Goal: Check status

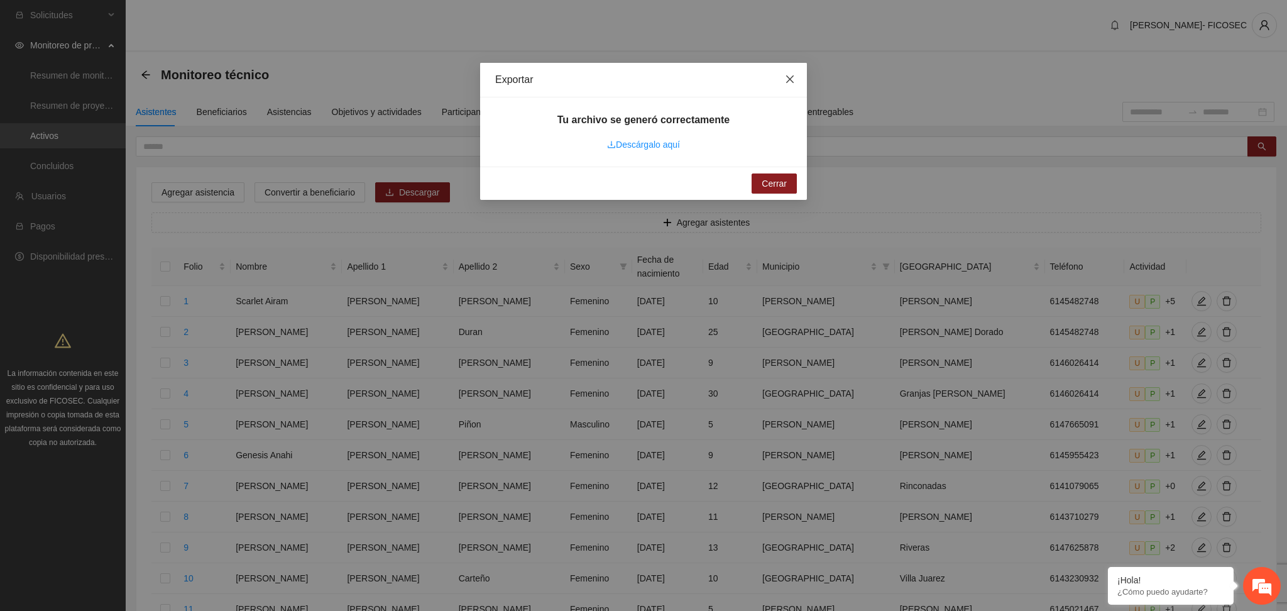
drag, startPoint x: 793, startPoint y: 72, endPoint x: 671, endPoint y: 118, distance: 130.2
click at [793, 72] on span "Close" at bounding box center [790, 80] width 34 height 34
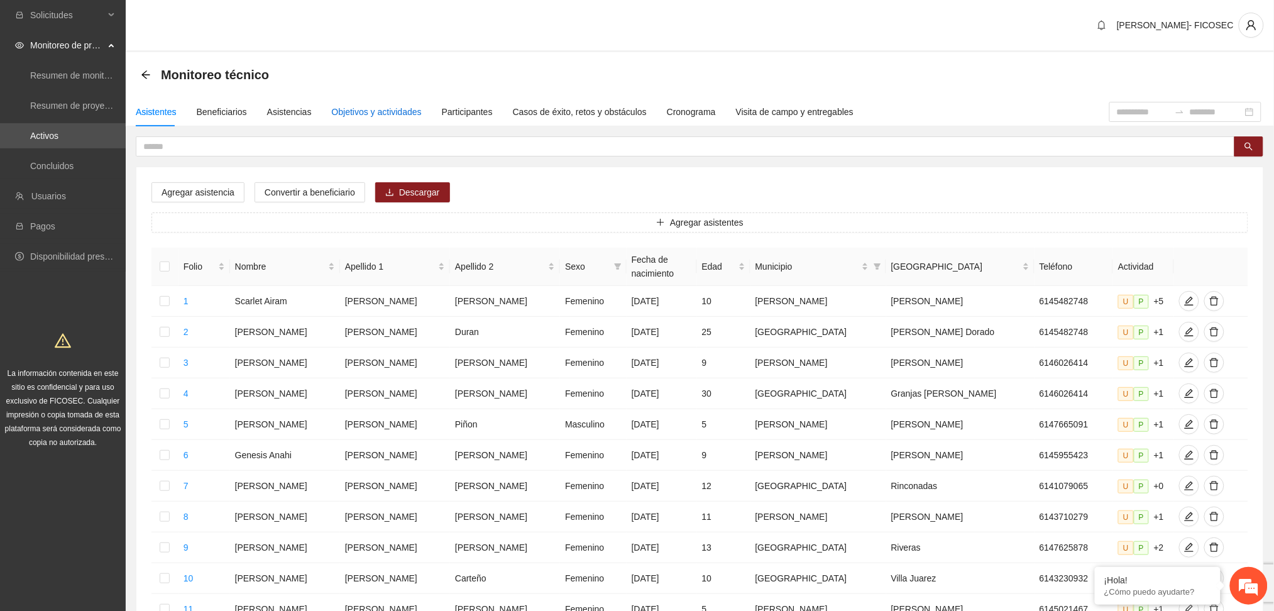
click at [396, 112] on div "Objetivos y actividades" at bounding box center [377, 112] width 90 height 14
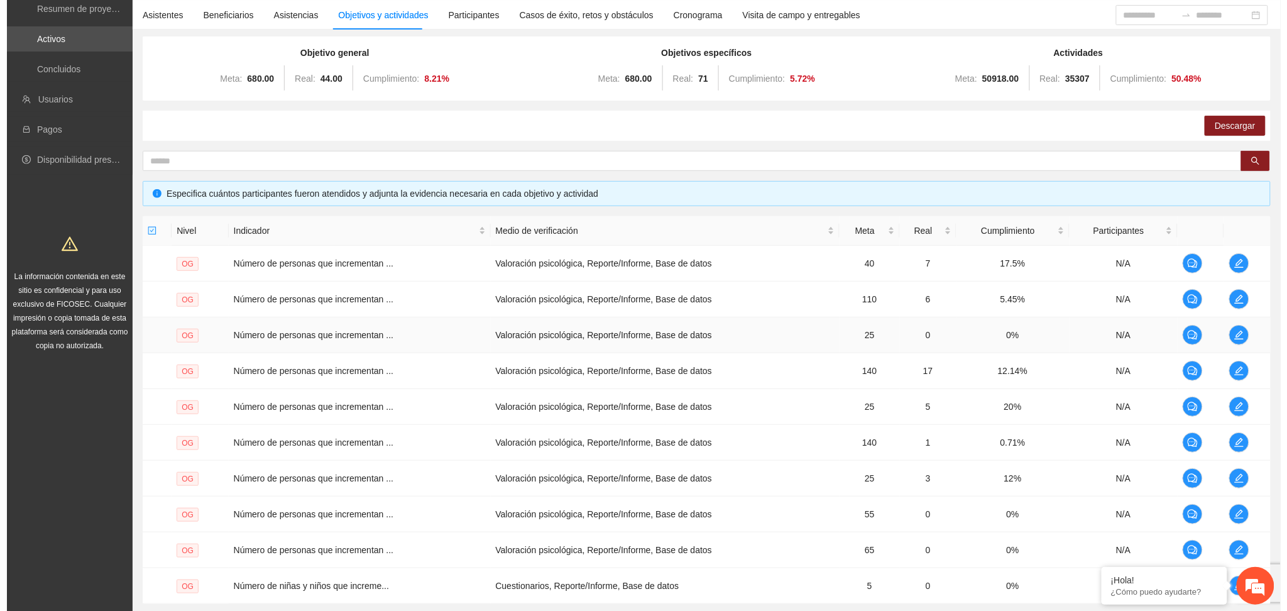
scroll to position [209, 0]
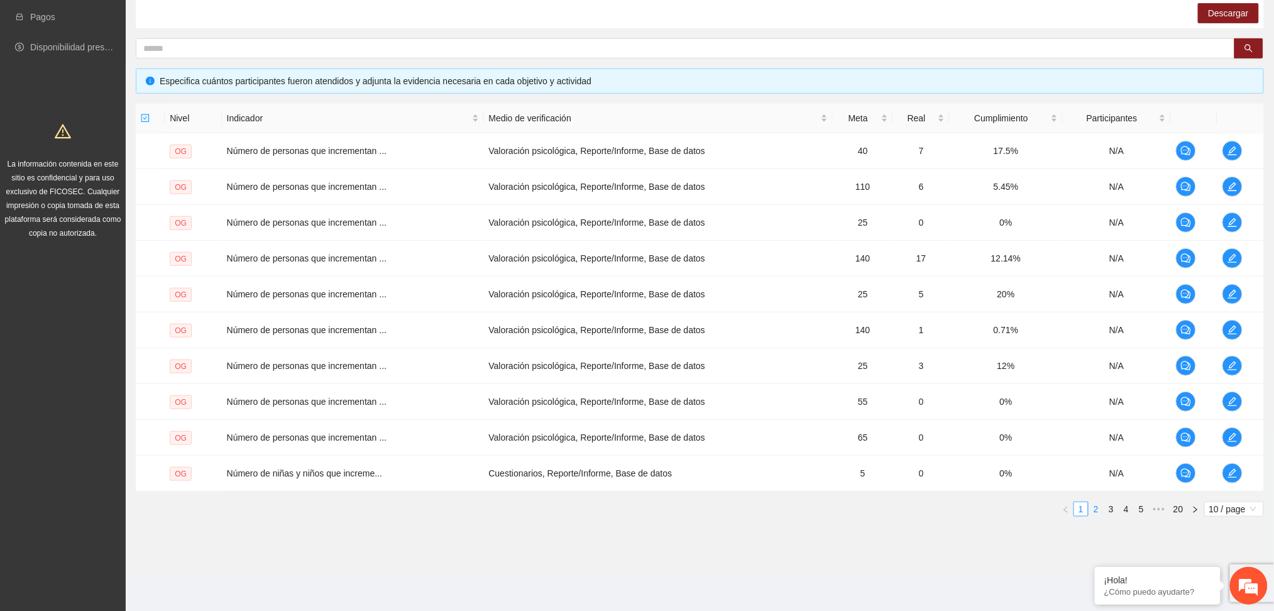
click at [1093, 506] on link "2" at bounding box center [1096, 509] width 14 height 14
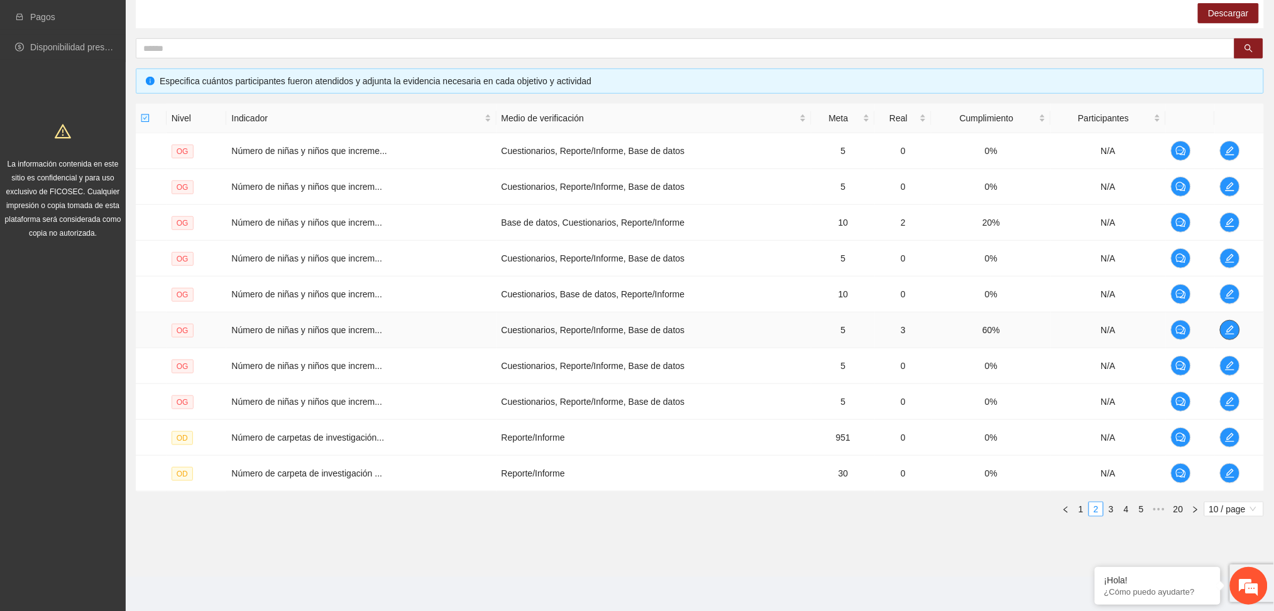
click at [1231, 320] on button "button" at bounding box center [1229, 330] width 20 height 20
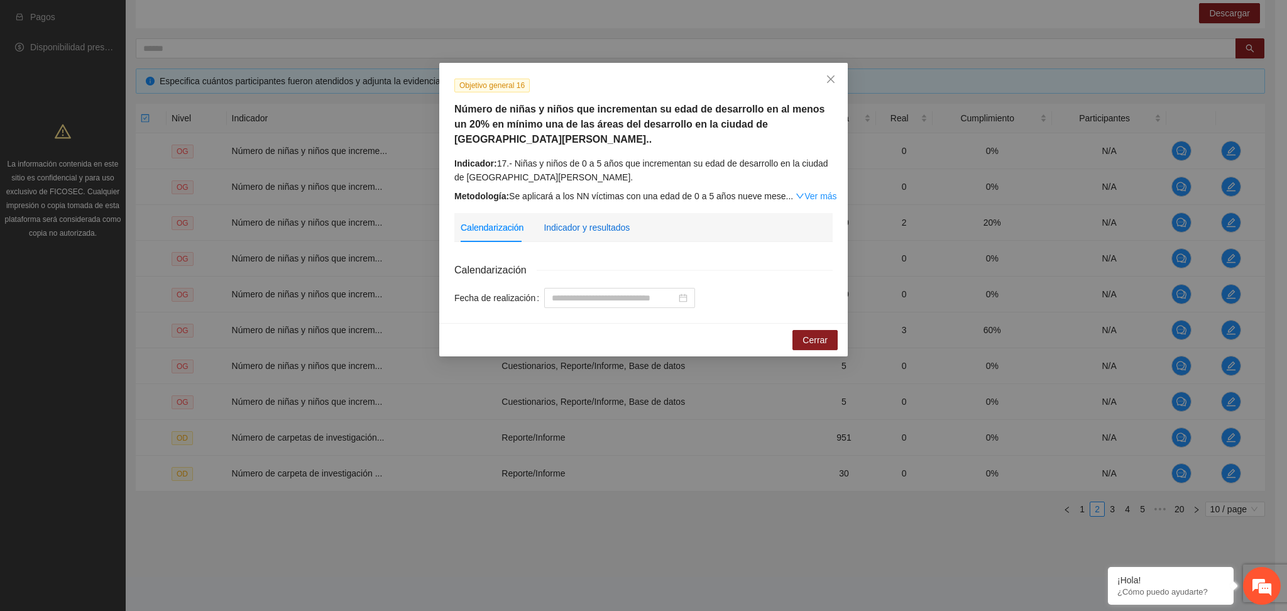
click at [618, 221] on div "Indicador y resultados" at bounding box center [586, 228] width 86 height 14
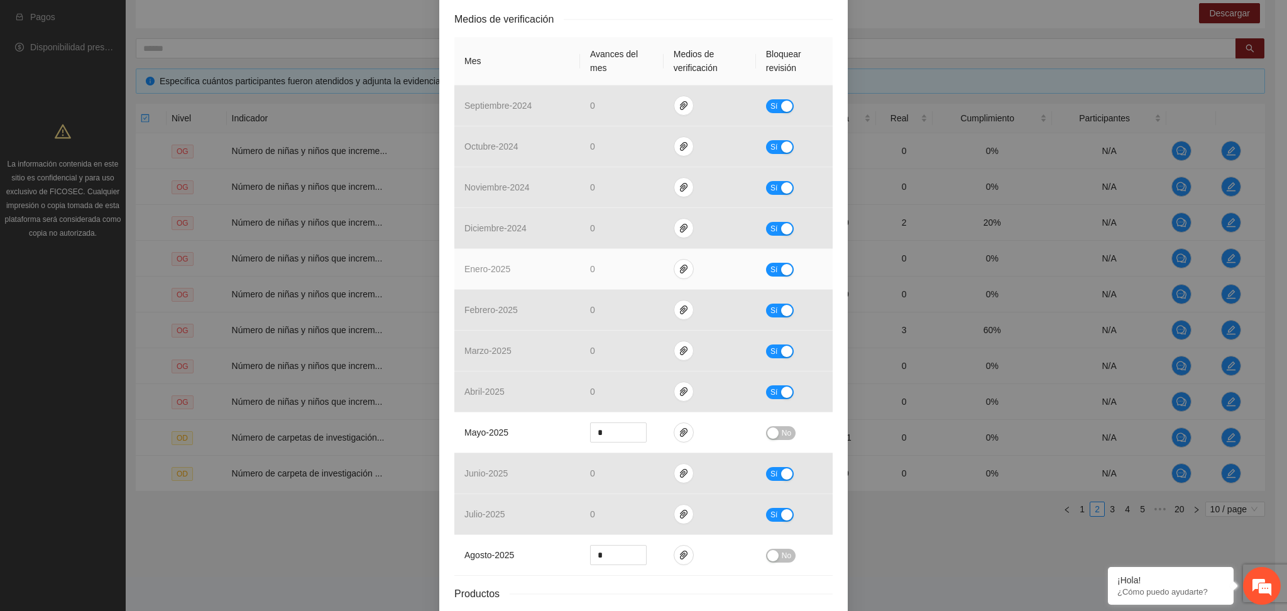
scroll to position [386, 0]
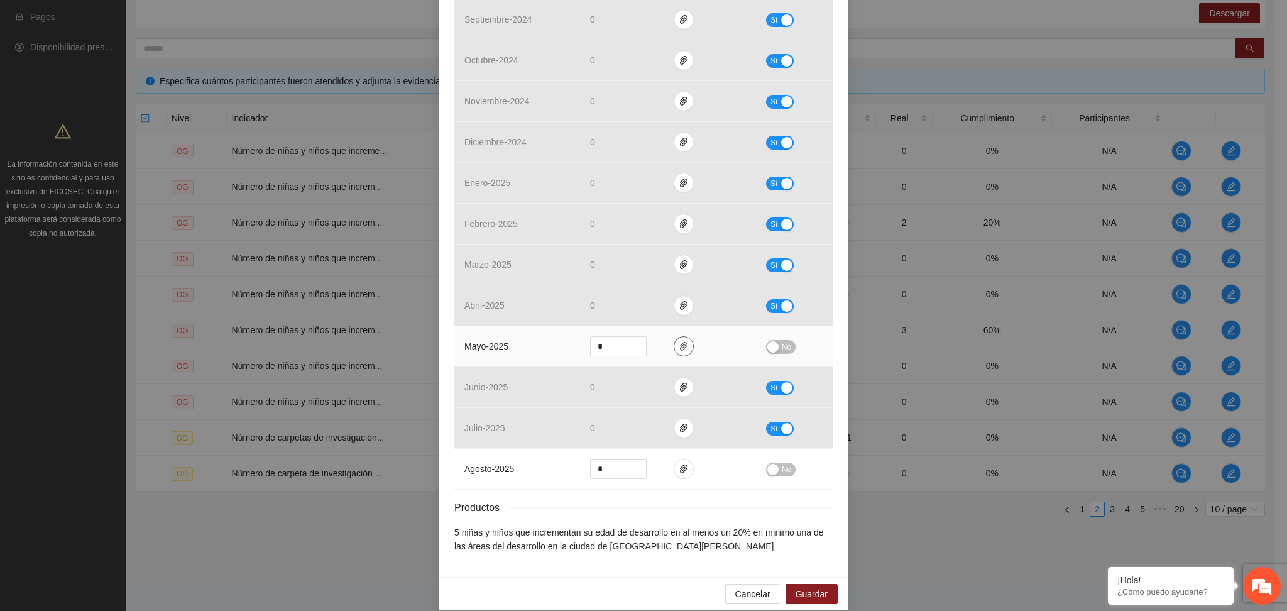
click at [679, 341] on icon "paper-clip" at bounding box center [684, 346] width 10 height 10
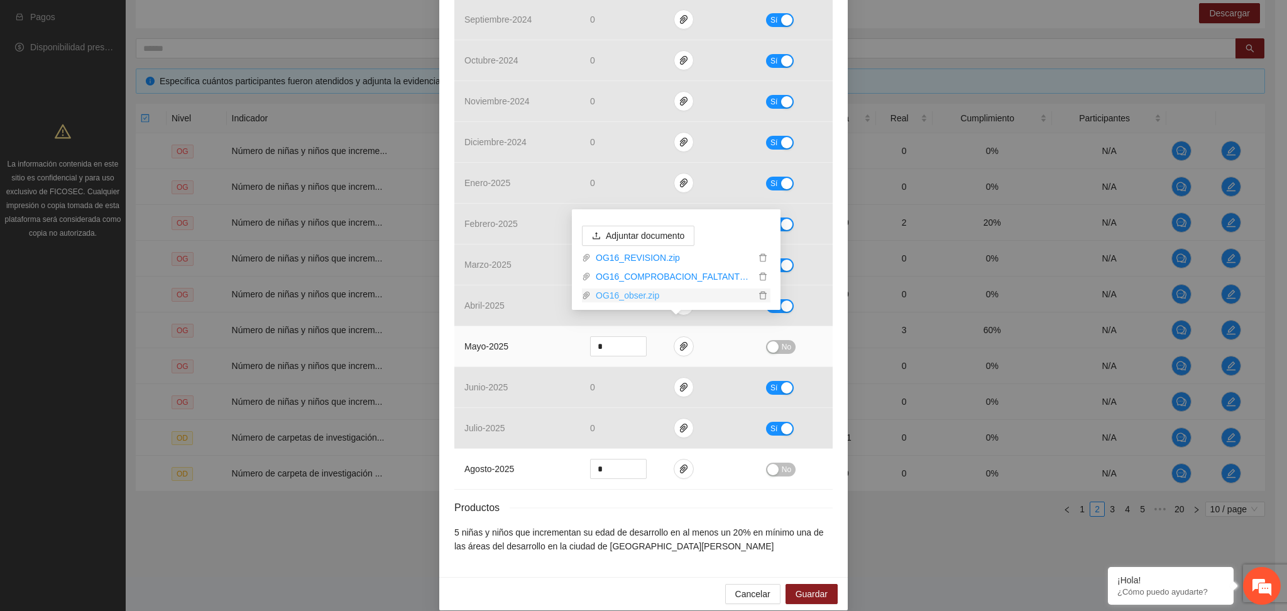
click at [646, 295] on link "OG16_obser.zip" at bounding box center [673, 295] width 165 height 14
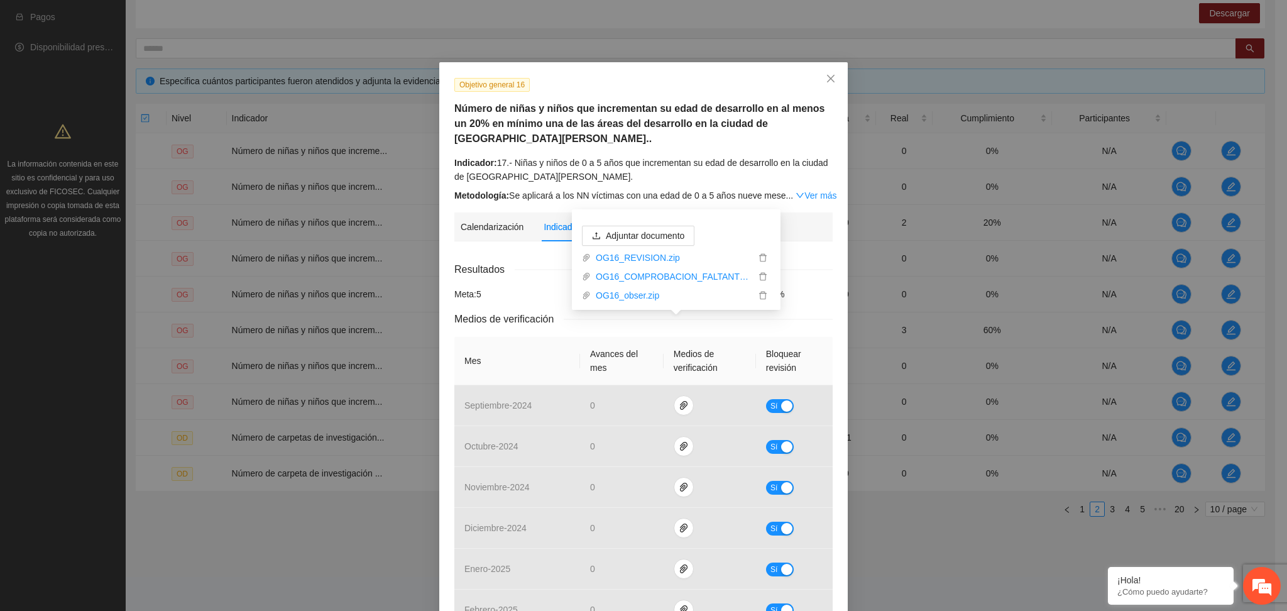
scroll to position [0, 0]
click at [511, 288] on div "Meta: 5" at bounding box center [515, 295] width 128 height 14
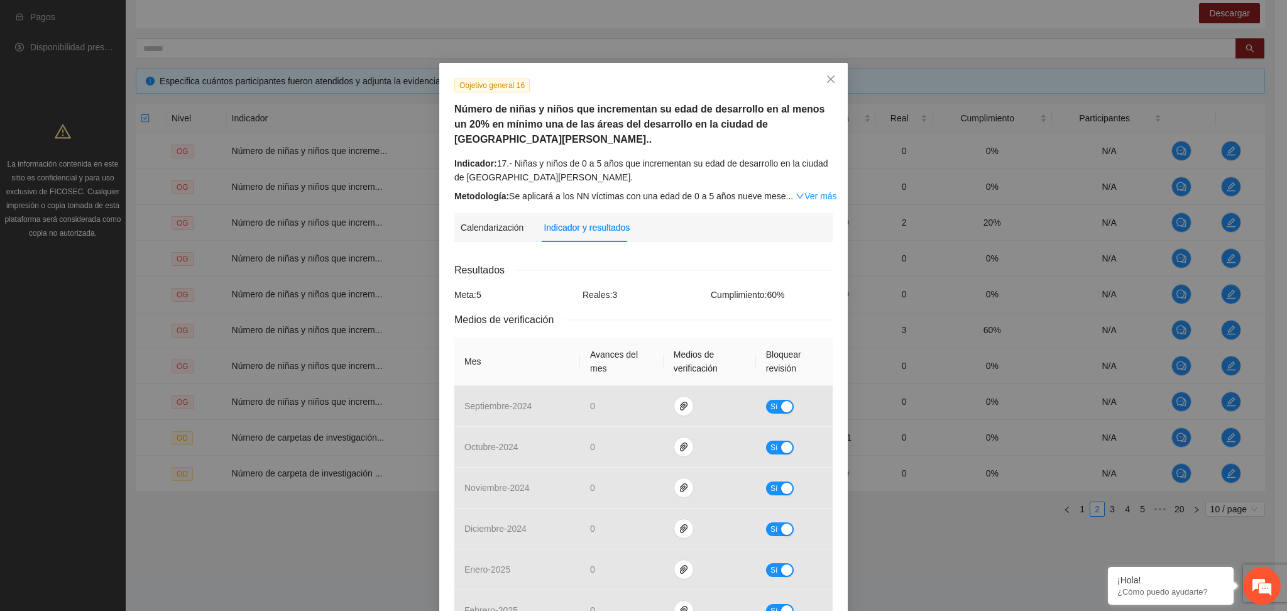
click at [533, 162] on div "Indicador: 17.- Niñas y niños de 0 a 5 años que incrementan su edad de desarrol…" at bounding box center [643, 170] width 378 height 28
click at [667, 235] on div "Calendarización Indicador y resultados Calendarización Fecha de realización Res…" at bounding box center [643, 580] width 378 height 735
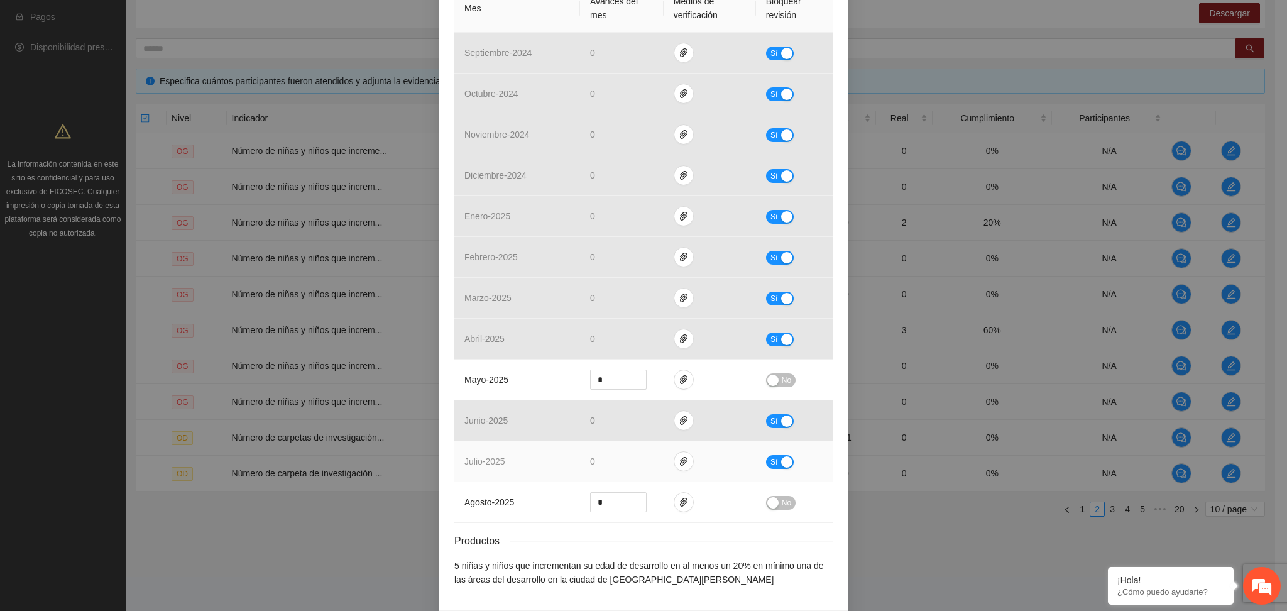
scroll to position [386, 0]
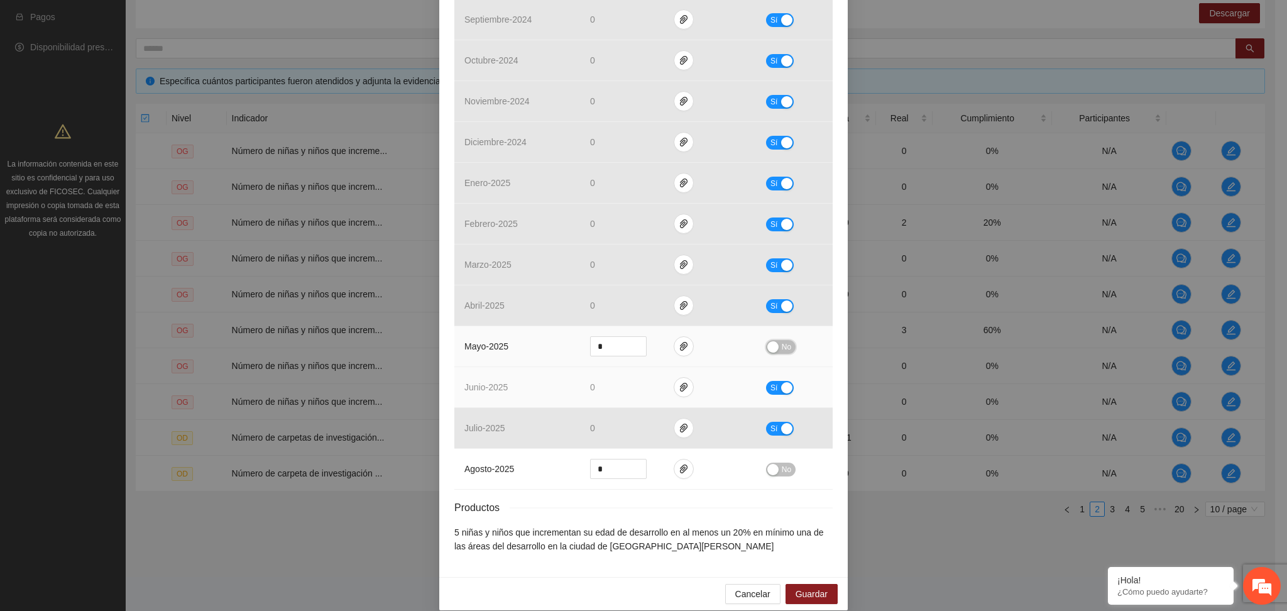
drag, startPoint x: 775, startPoint y: 331, endPoint x: 753, endPoint y: 369, distance: 44.2
click at [771, 340] on button "No" at bounding box center [781, 347] width 30 height 14
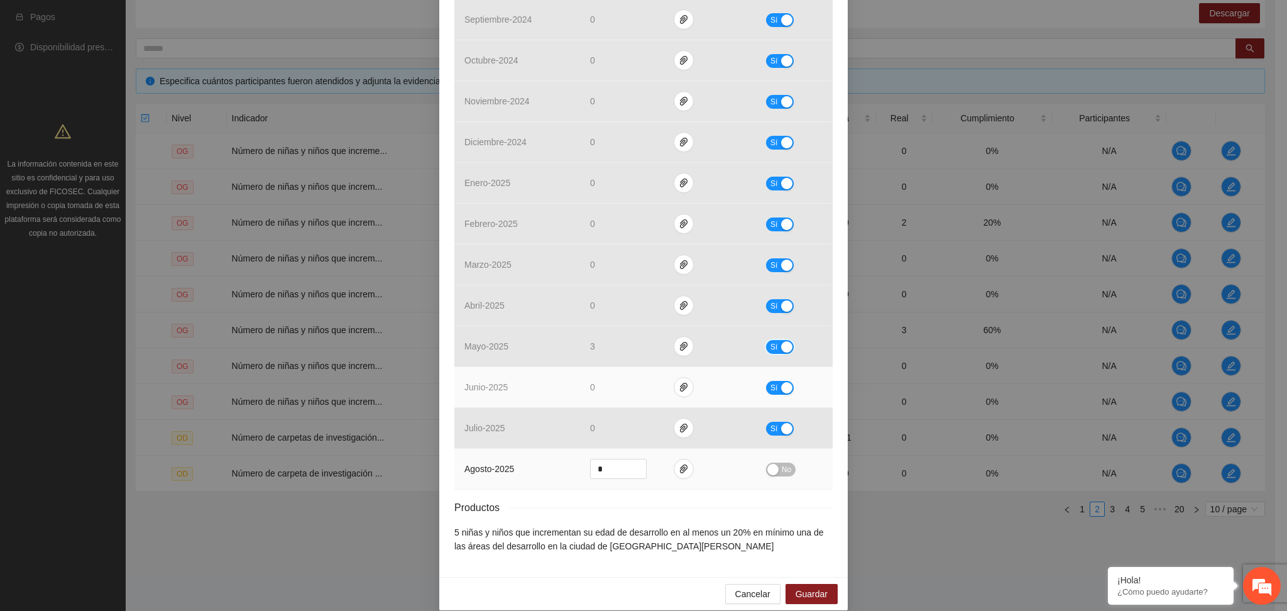
scroll to position [386, 0]
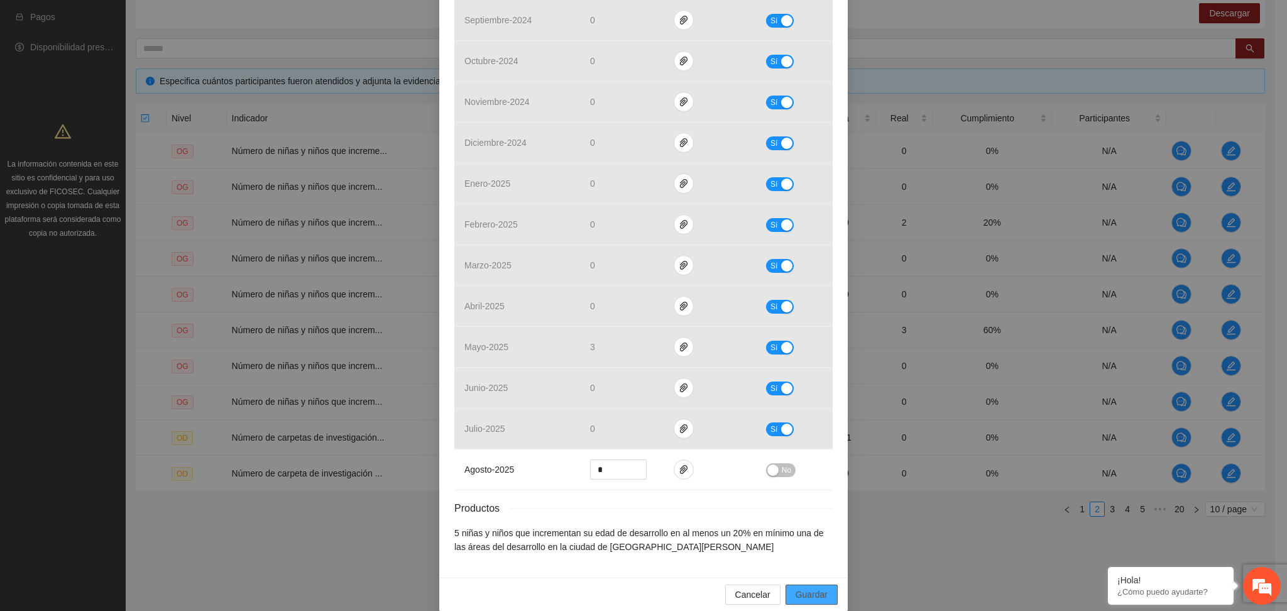
click at [810, 587] on span "Guardar" at bounding box center [811, 594] width 32 height 14
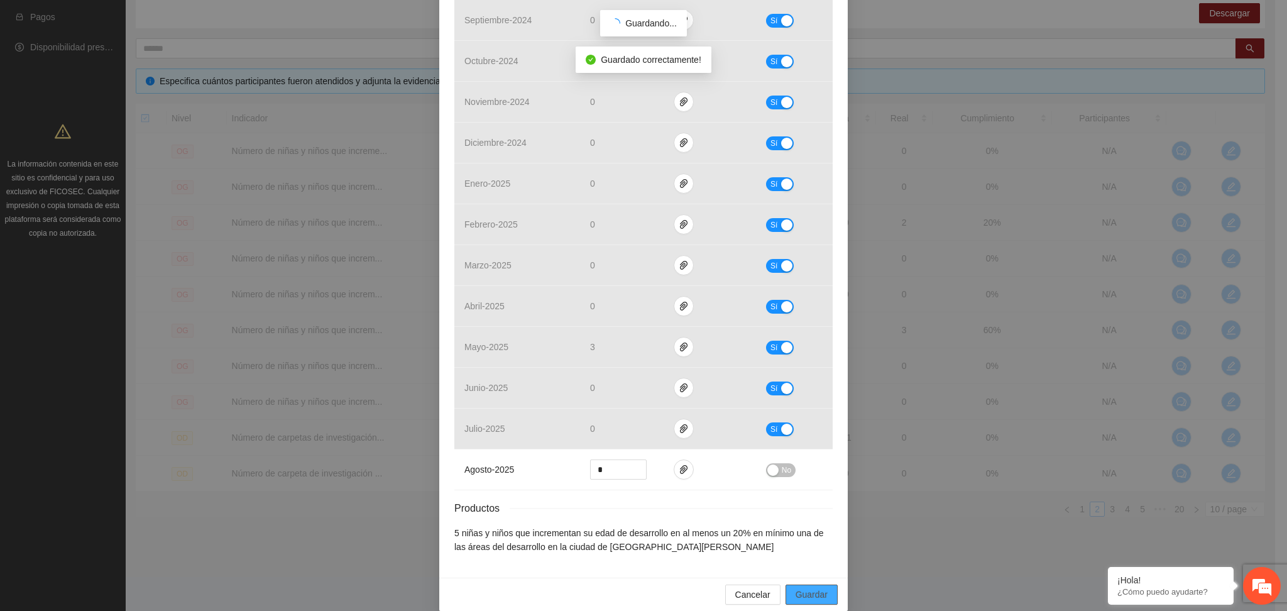
scroll to position [324, 0]
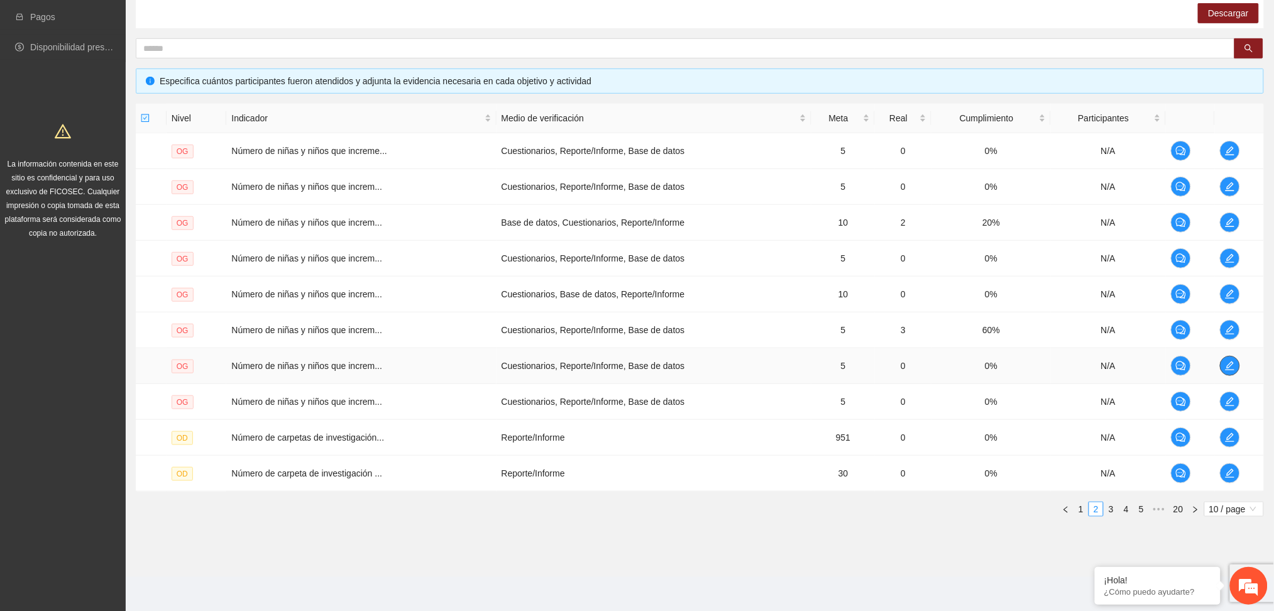
click at [1230, 361] on icon "edit" at bounding box center [1230, 366] width 10 height 10
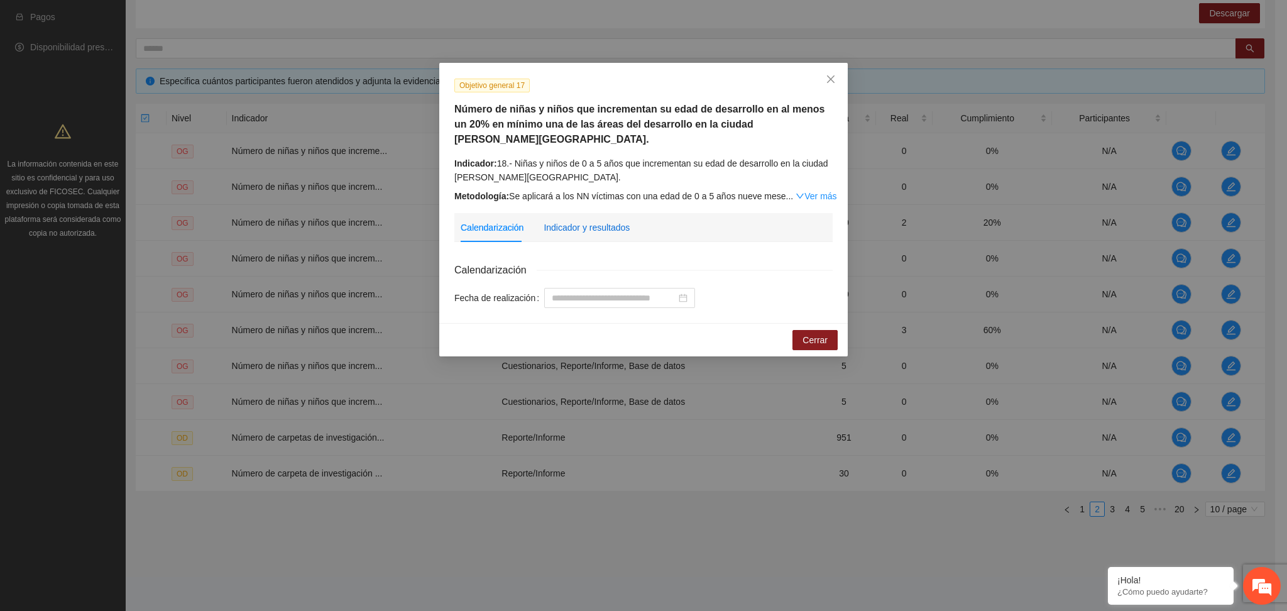
click at [596, 221] on div "Indicador y resultados" at bounding box center [586, 228] width 86 height 14
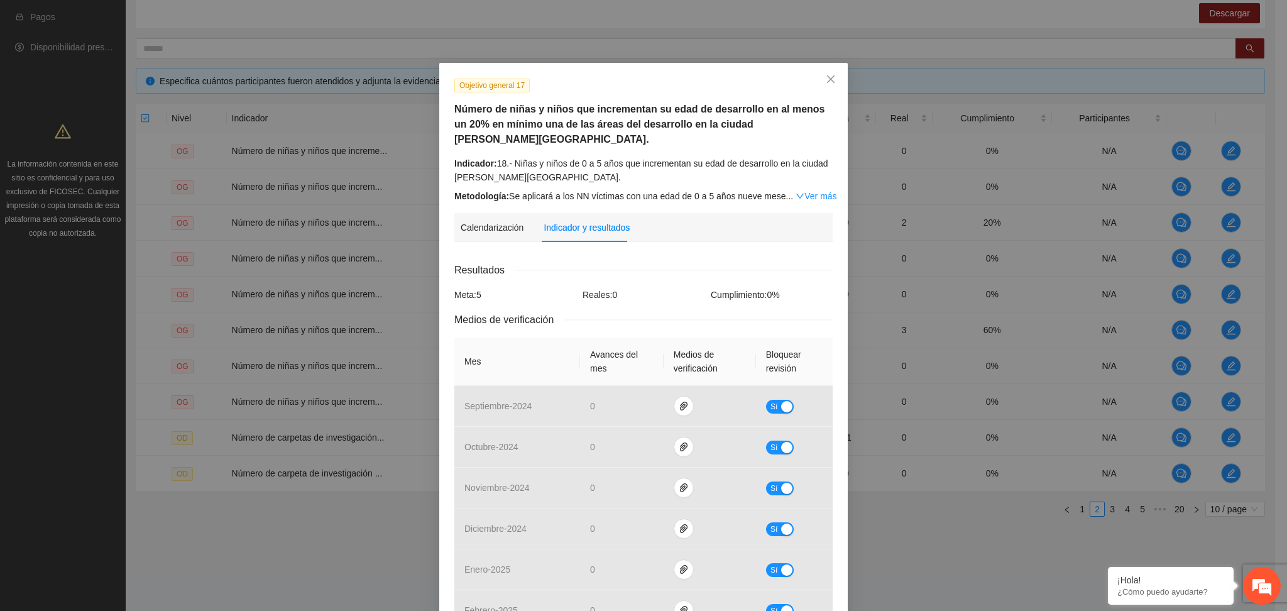
click at [677, 262] on div "Resultados" at bounding box center [643, 270] width 378 height 16
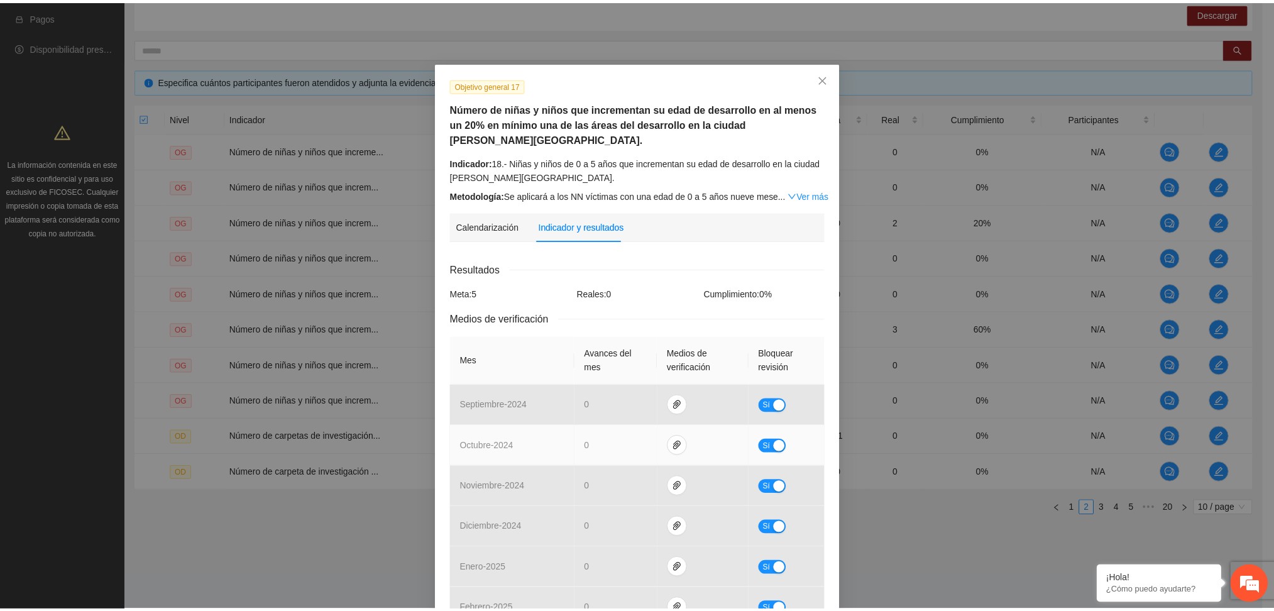
scroll to position [0, 0]
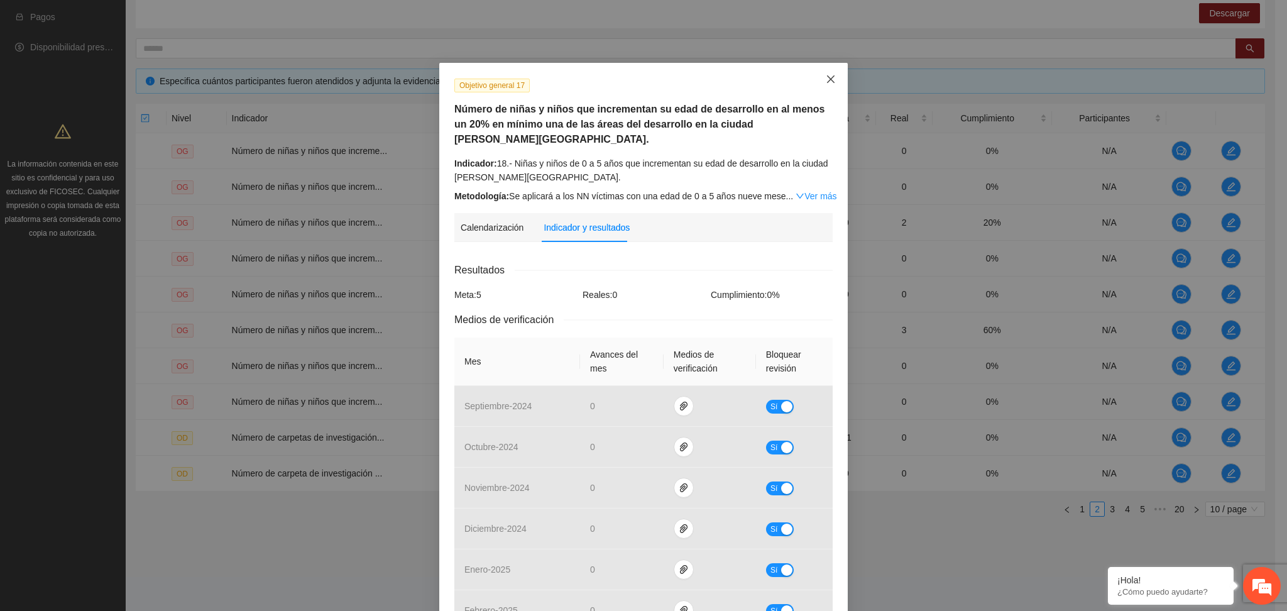
click at [827, 79] on icon "close" at bounding box center [831, 79] width 8 height 8
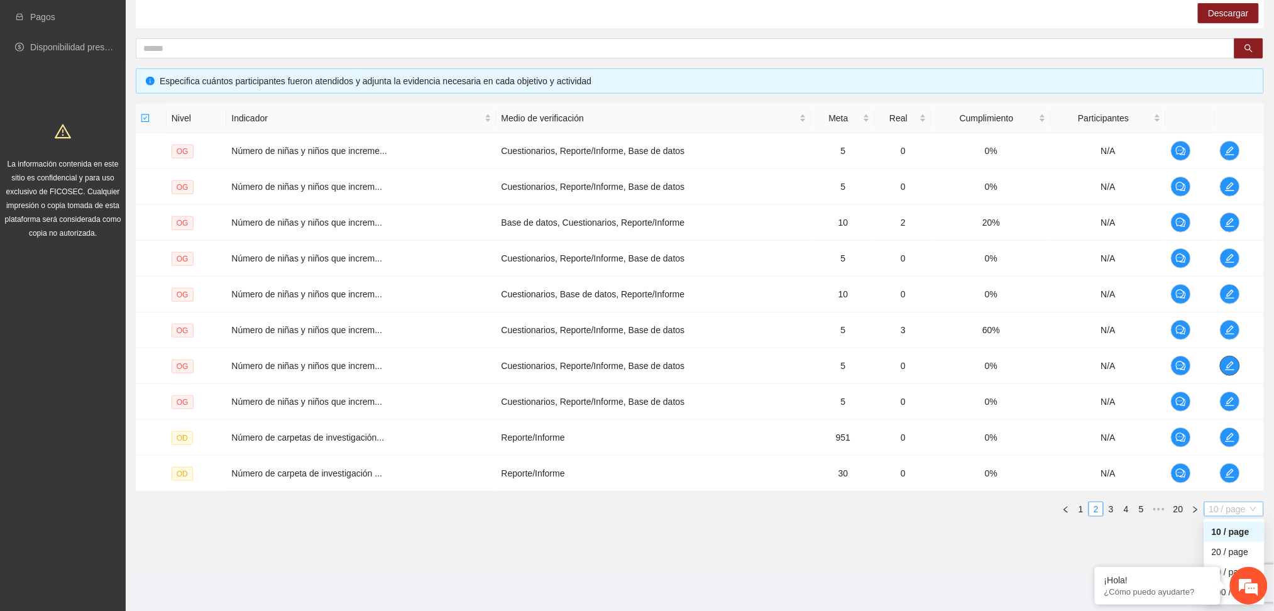
click at [1219, 507] on span "10 / page" at bounding box center [1234, 509] width 50 height 14
click at [1230, 599] on div "¡Hola! ¿Cómo puedo ayudarte?" at bounding box center [1249, 586] width 38 height 38
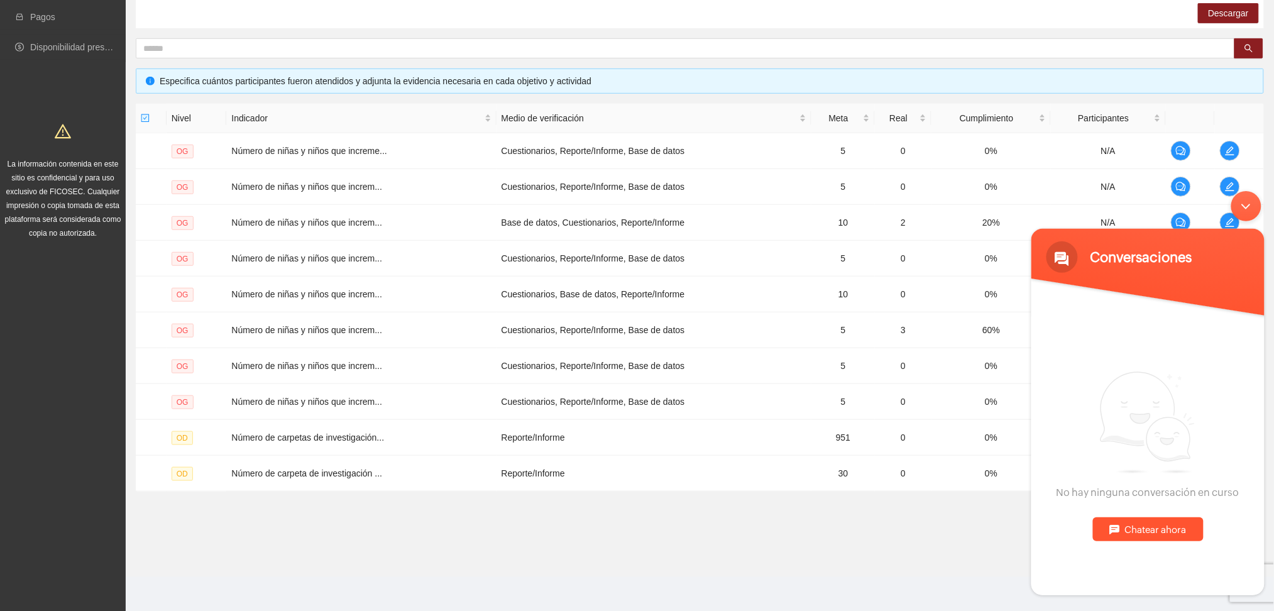
click at [1248, 199] on div "Minimizar ventana de chat en vivo" at bounding box center [1245, 205] width 30 height 30
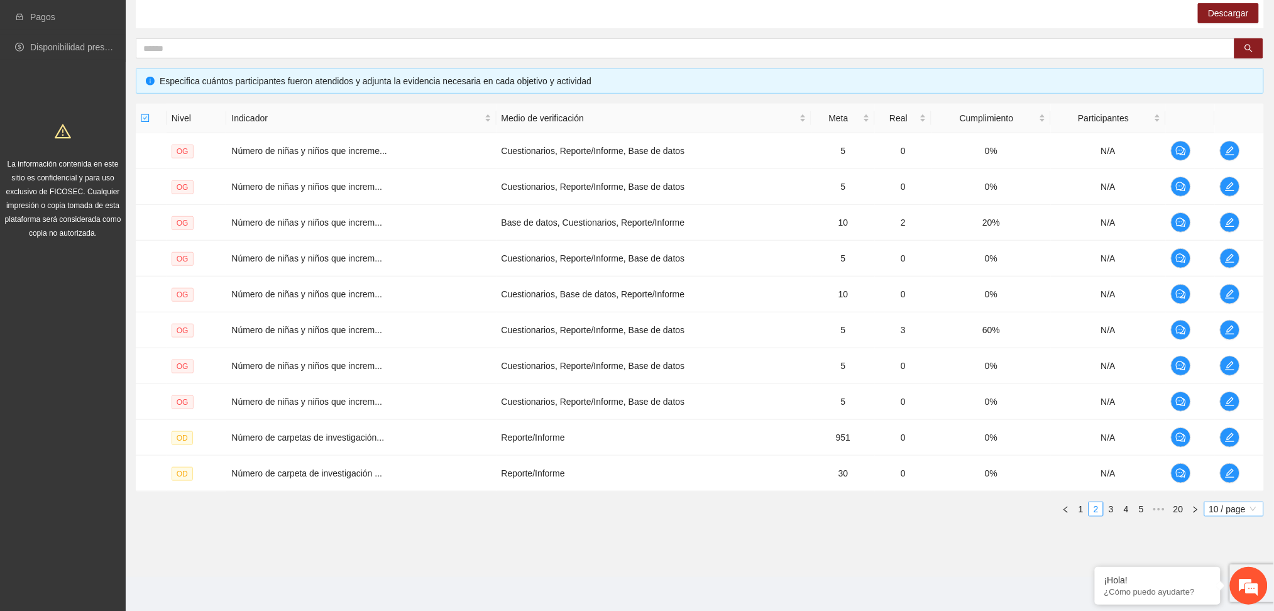
click at [1222, 502] on span "10 / page" at bounding box center [1234, 509] width 50 height 14
click at [1228, 599] on div "100 / page" at bounding box center [1234, 592] width 60 height 20
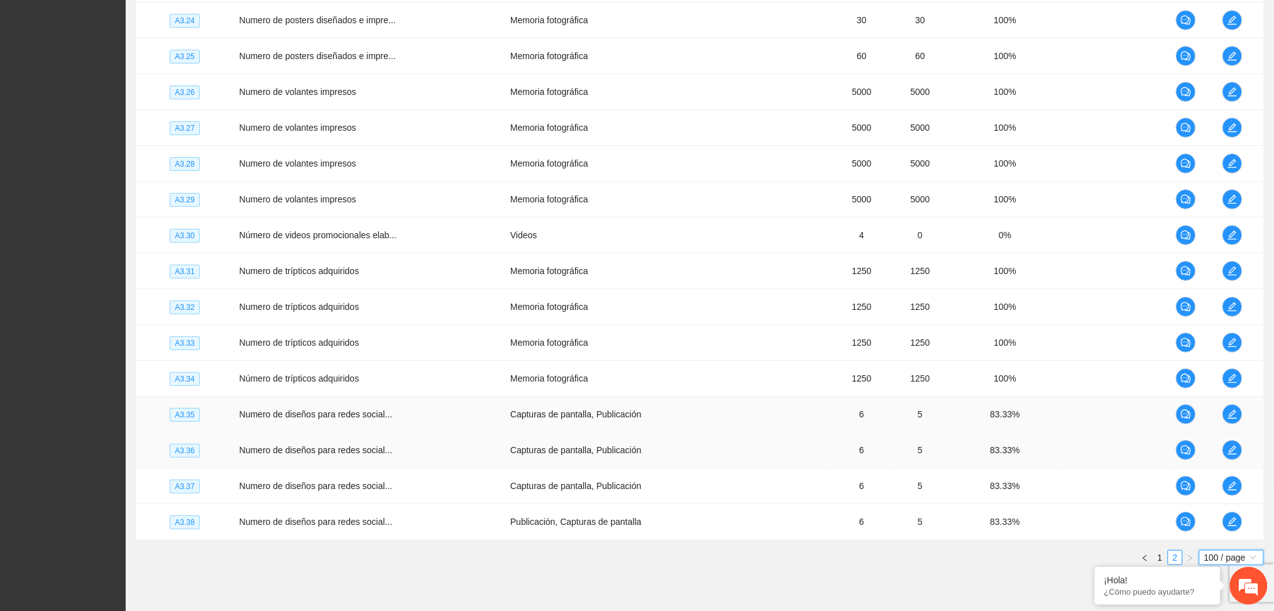
scroll to position [3401, 0]
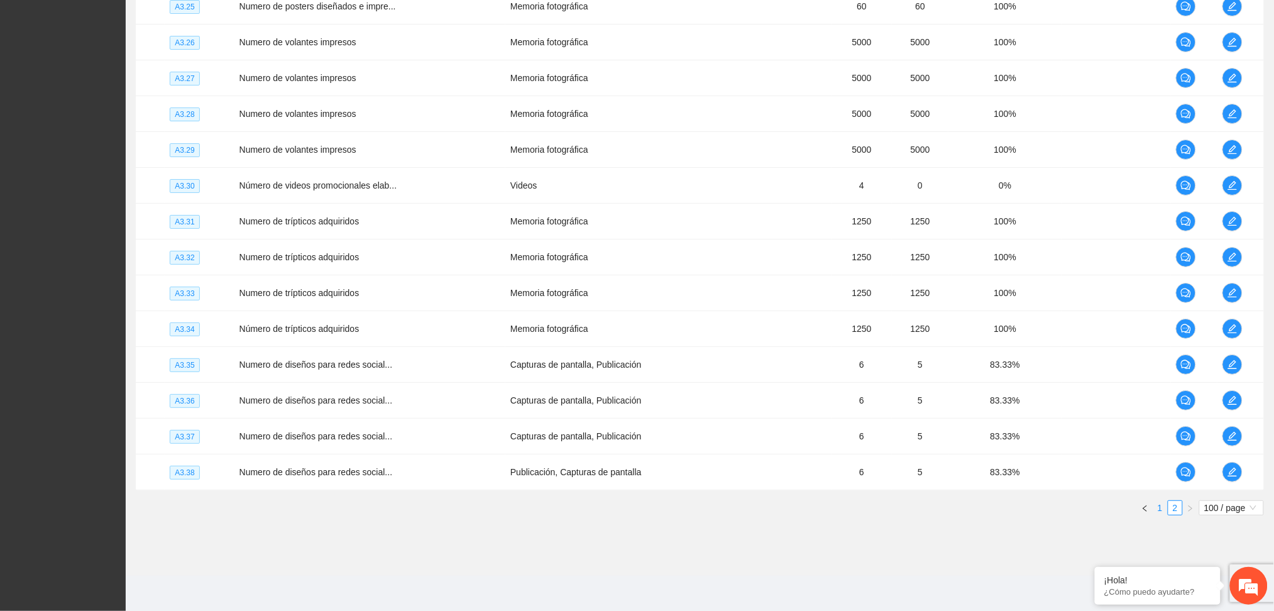
click at [1162, 506] on link "1" at bounding box center [1160, 508] width 14 height 14
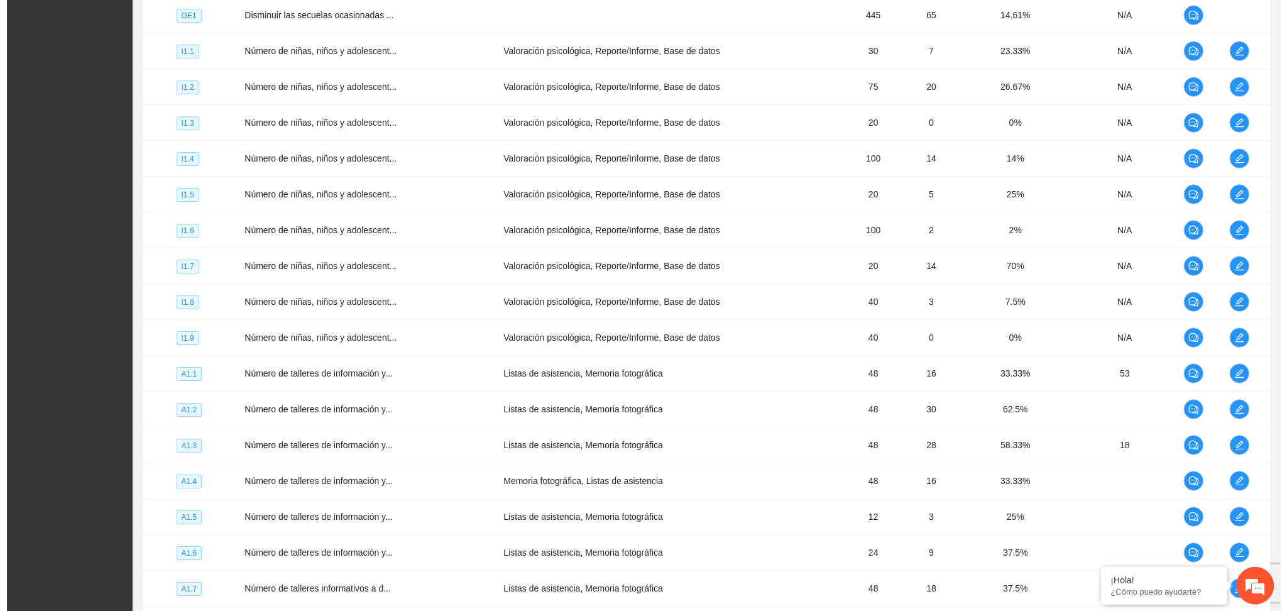
scroll to position [1307, 0]
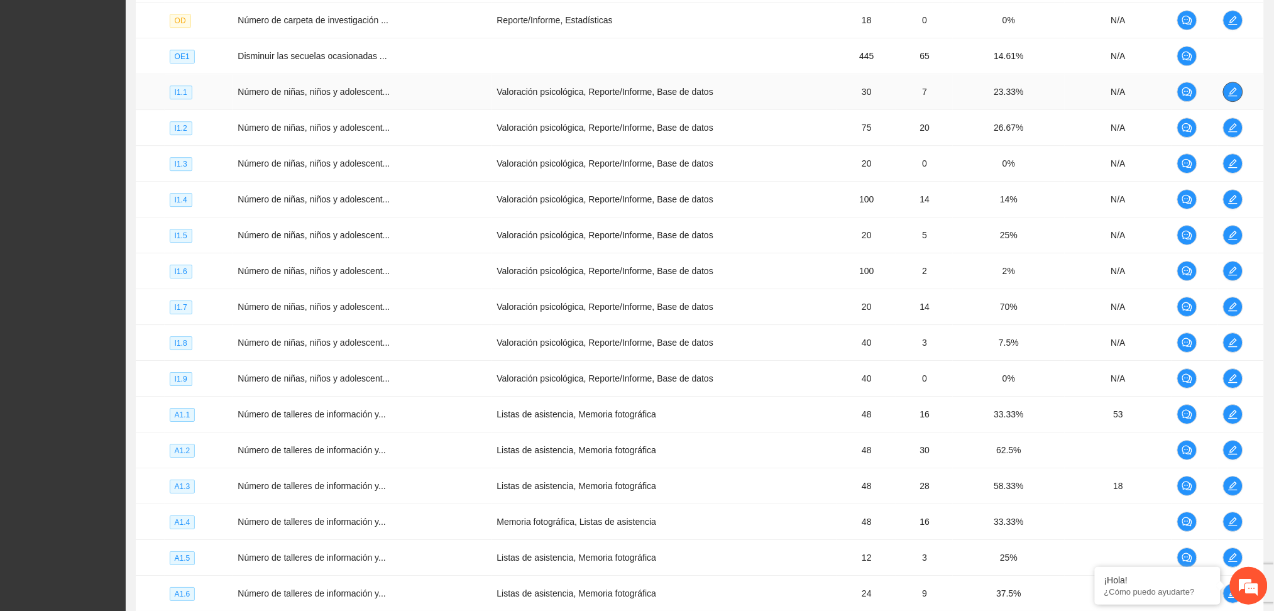
click at [1239, 92] on span "edit" at bounding box center [1232, 92] width 19 height 10
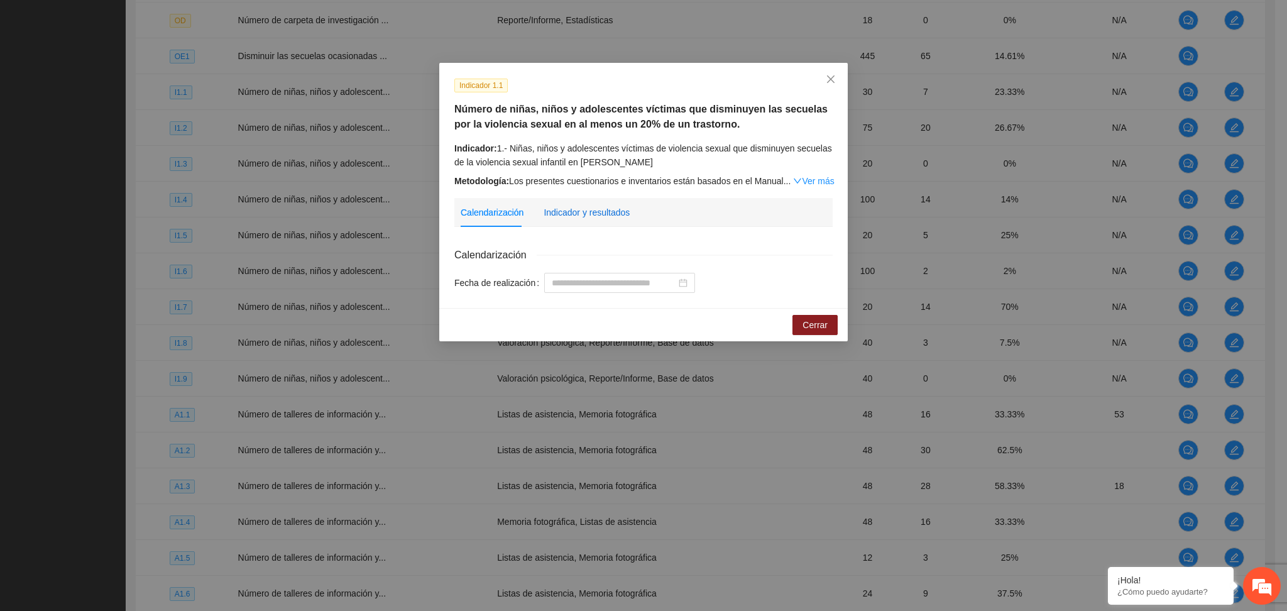
click at [587, 214] on div "Indicador y resultados" at bounding box center [586, 212] width 86 height 14
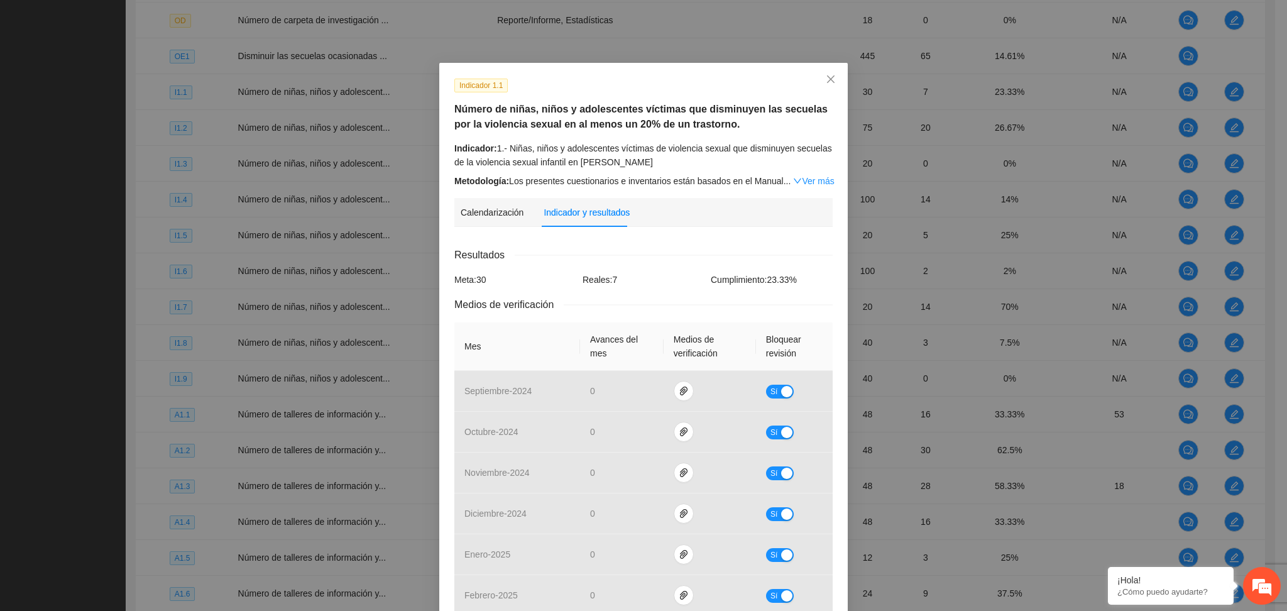
click at [670, 244] on div "Calendarización Fecha de realización Resultados Meta: 30 Reales: 7 Cumplimiento…" at bounding box center [643, 585] width 378 height 696
click at [652, 253] on div "Resultados" at bounding box center [643, 255] width 378 height 16
click at [726, 243] on div "Calendarización Fecha de realización Resultados Meta: 30 Reales: 7 Cumplimiento…" at bounding box center [643, 585] width 378 height 696
click at [656, 72] on div "Indicador 1.1 Número de niñas, niños y adolescentes víctimas que disminuyen las…" at bounding box center [643, 505] width 408 height 885
